Goal: Task Accomplishment & Management: Use online tool/utility

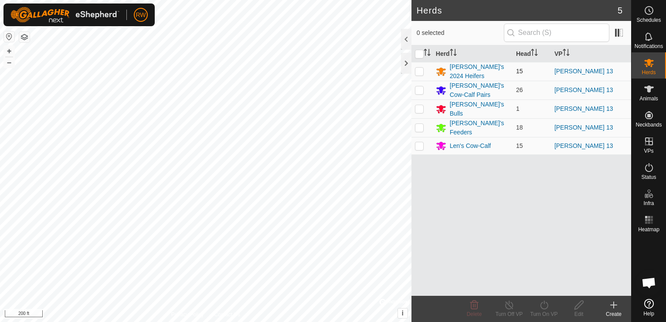
drag, startPoint x: 416, startPoint y: 69, endPoint x: 412, endPoint y: 72, distance: 5.6
click at [415, 69] on p-checkbox at bounding box center [419, 71] width 9 height 7
checkbox input "true"
drag, startPoint x: 422, startPoint y: 51, endPoint x: 425, endPoint y: 68, distance: 17.4
click at [421, 57] on input "checkbox" at bounding box center [419, 54] width 9 height 9
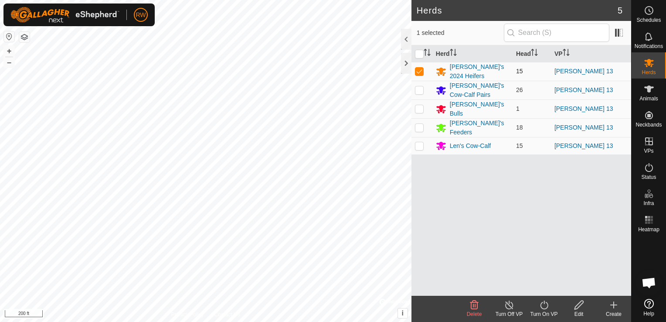
checkbox input "true"
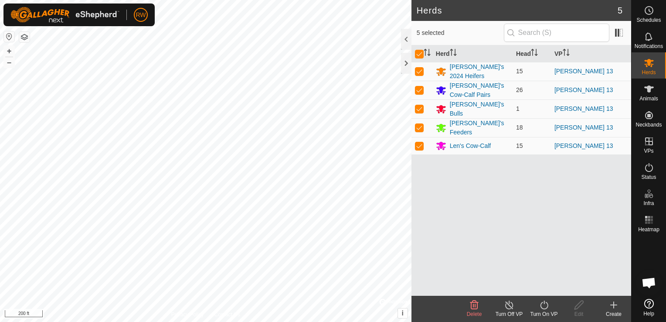
click at [543, 301] on icon at bounding box center [544, 304] width 11 height 10
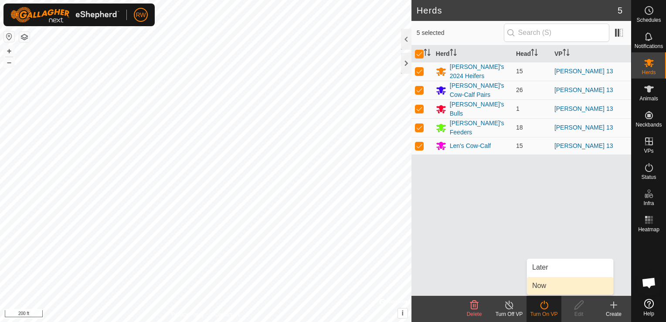
click at [561, 287] on link "Now" at bounding box center [570, 285] width 86 height 17
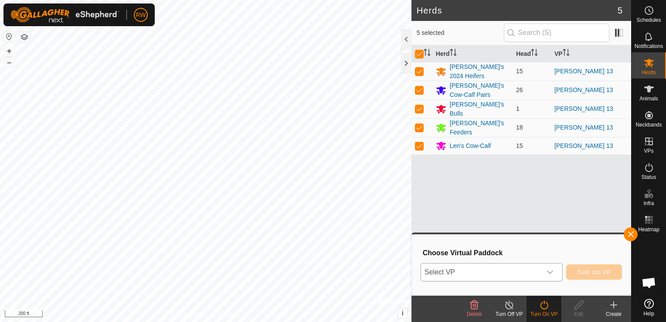
click at [553, 270] on icon "dropdown trigger" at bounding box center [550, 272] width 7 height 7
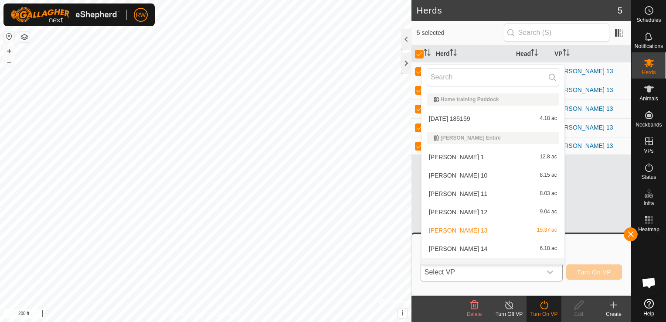
scroll to position [11, 0]
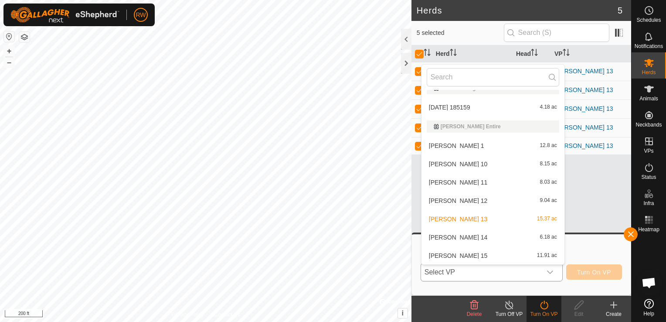
click at [466, 236] on li "[PERSON_NAME] 14 6.18 ac" at bounding box center [493, 236] width 143 height 17
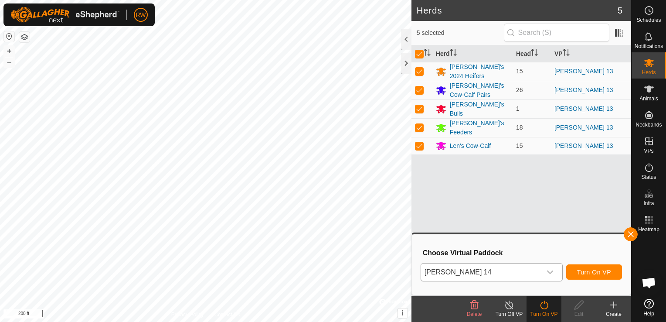
click at [550, 269] on icon "dropdown trigger" at bounding box center [550, 272] width 7 height 7
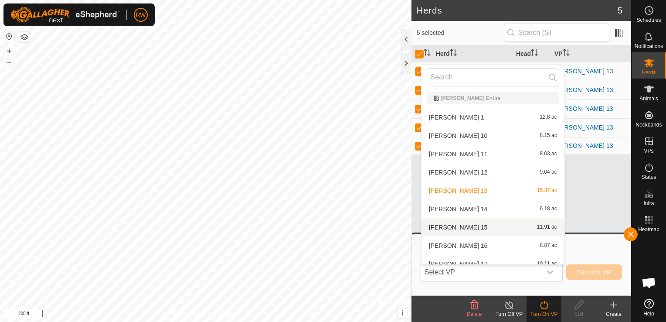
scroll to position [55, 0]
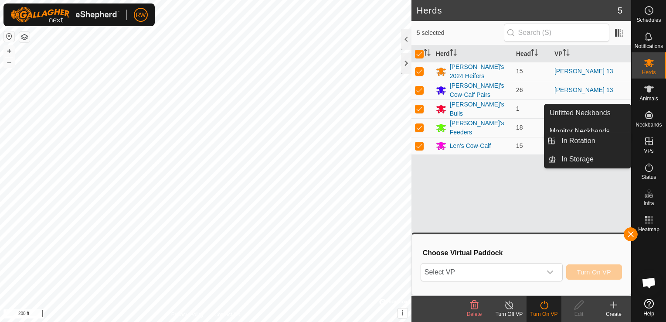
click at [654, 137] on es-virtualpaddocks-svg-icon at bounding box center [649, 141] width 16 height 14
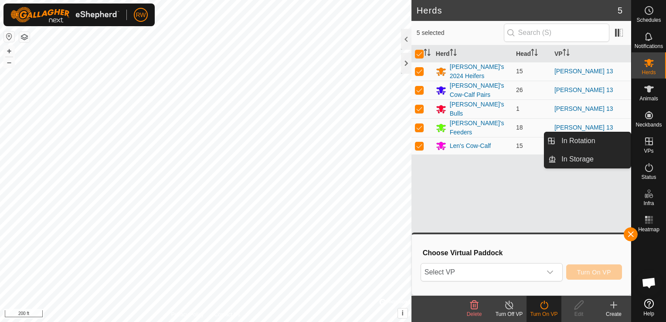
click at [650, 145] on icon at bounding box center [649, 141] width 8 height 8
click at [581, 140] on link "In Rotation" at bounding box center [593, 140] width 75 height 17
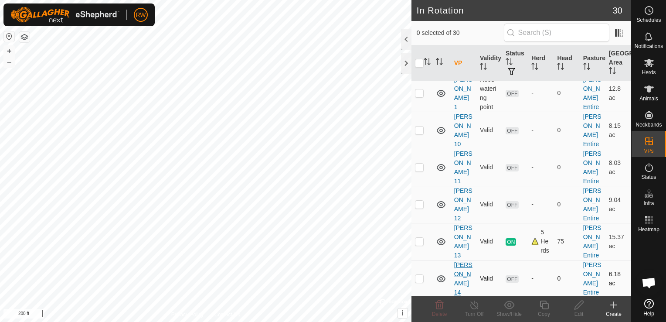
scroll to position [131, 0]
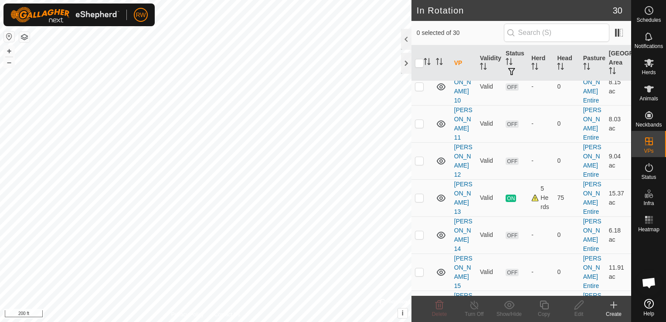
click at [462, 292] on link "[PERSON_NAME] 16" at bounding box center [463, 309] width 18 height 34
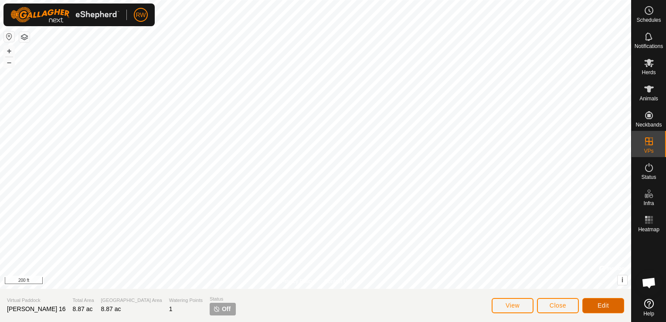
click at [609, 299] on button "Edit" at bounding box center [603, 305] width 42 height 15
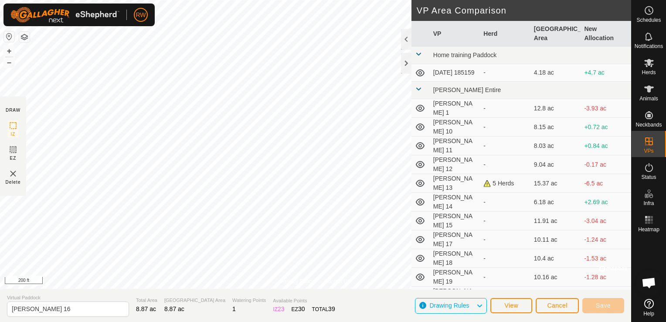
click at [161, 294] on div "Privacy Policy Contact Us 839805 0152142906 [PERSON_NAME]'s Feeders [PERSON_NAM…" at bounding box center [315, 161] width 631 height 322
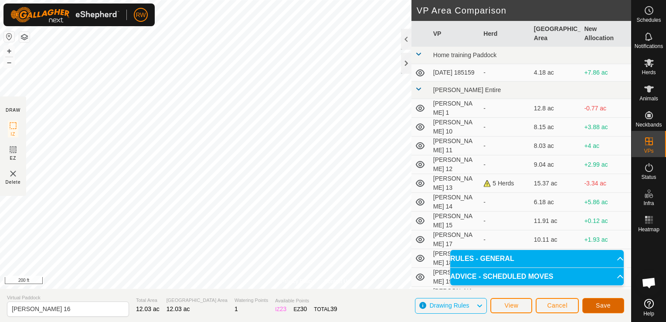
click at [605, 306] on span "Save" at bounding box center [603, 305] width 15 height 7
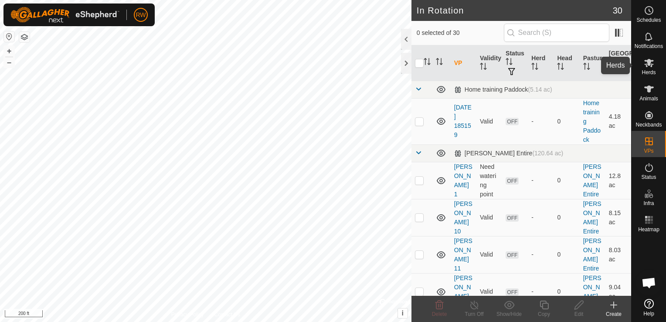
click at [649, 65] on icon at bounding box center [649, 63] width 10 height 10
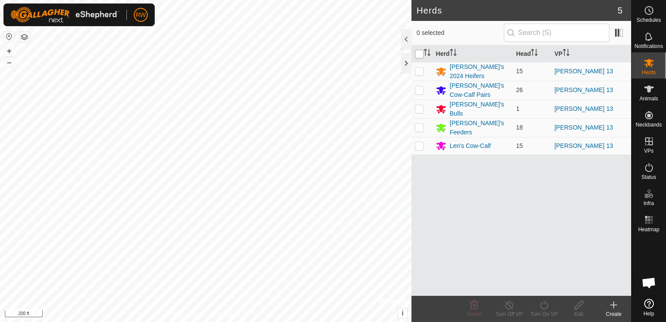
click at [423, 55] on input "checkbox" at bounding box center [419, 54] width 9 height 9
checkbox input "true"
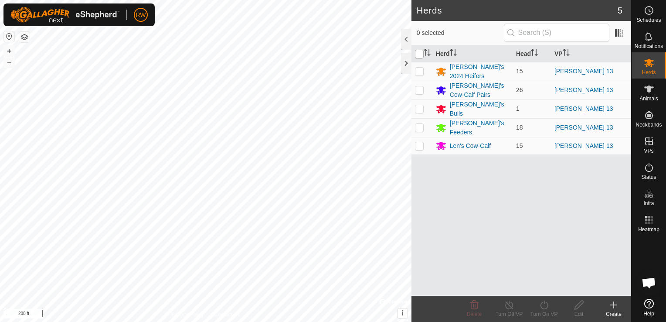
checkbox input "true"
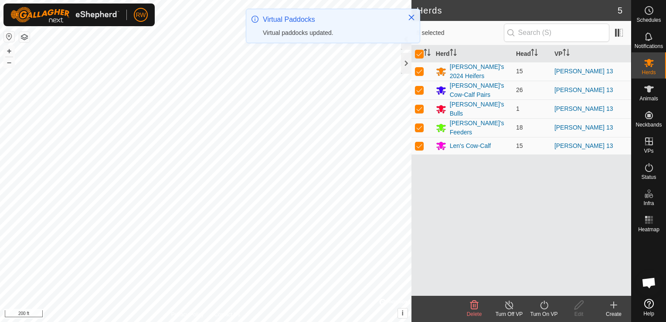
click at [545, 311] on div "Turn On VP" at bounding box center [544, 314] width 35 height 8
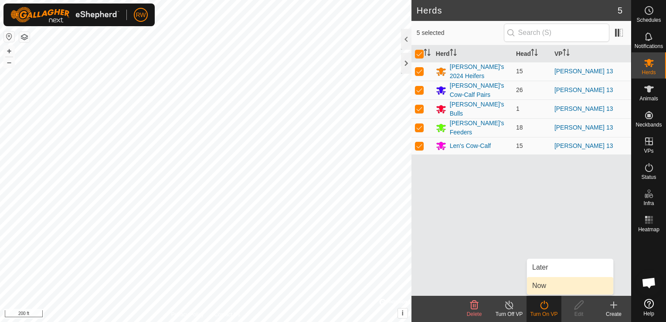
click at [551, 288] on link "Now" at bounding box center [570, 285] width 86 height 17
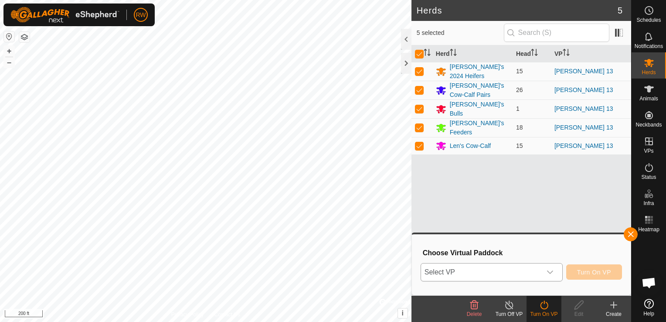
click at [551, 272] on icon "dropdown trigger" at bounding box center [550, 271] width 6 height 3
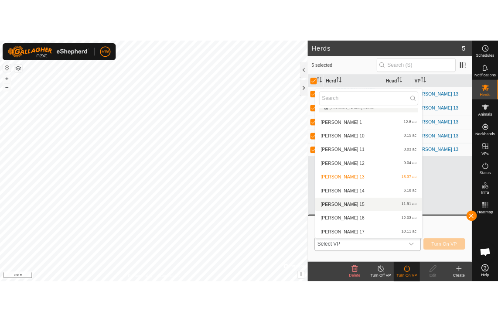
scroll to position [58, 0]
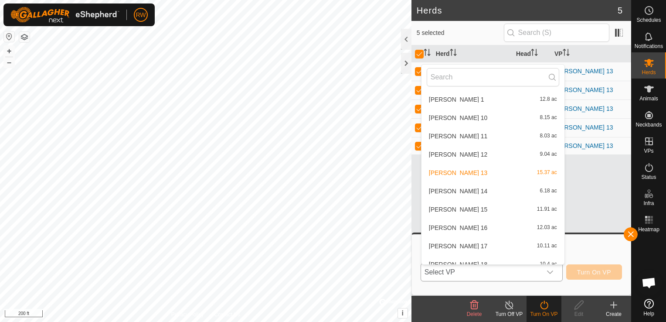
click at [470, 231] on li "[PERSON_NAME] 16 12.03 ac" at bounding box center [493, 227] width 143 height 17
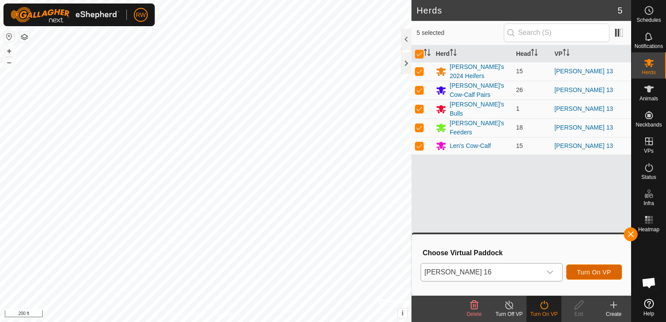
click at [598, 270] on span "Turn On VP" at bounding box center [594, 272] width 34 height 7
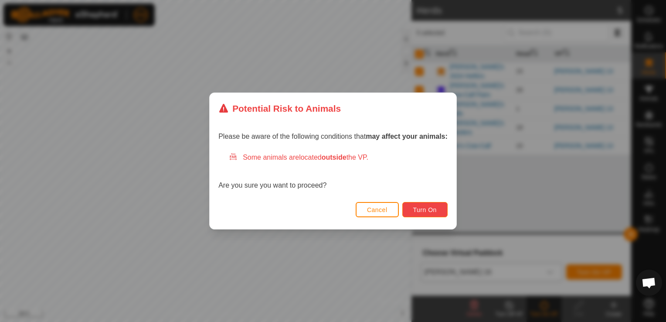
click at [434, 212] on span "Turn On" at bounding box center [425, 209] width 24 height 7
